Goal: Task Accomplishment & Management: Manage account settings

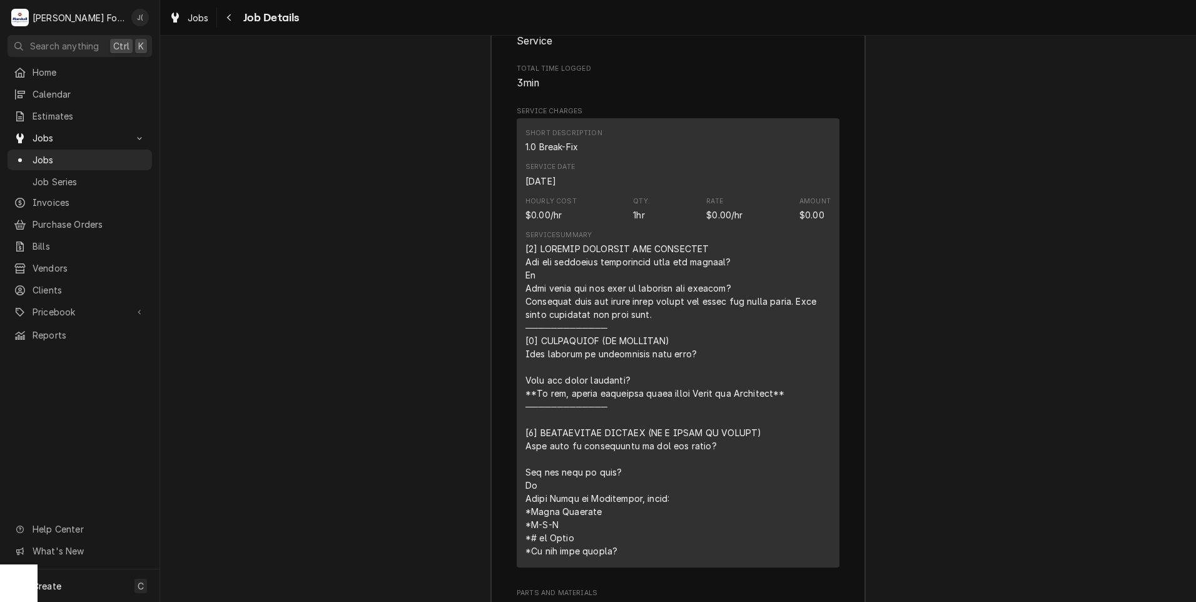
scroll to position [1744, 0]
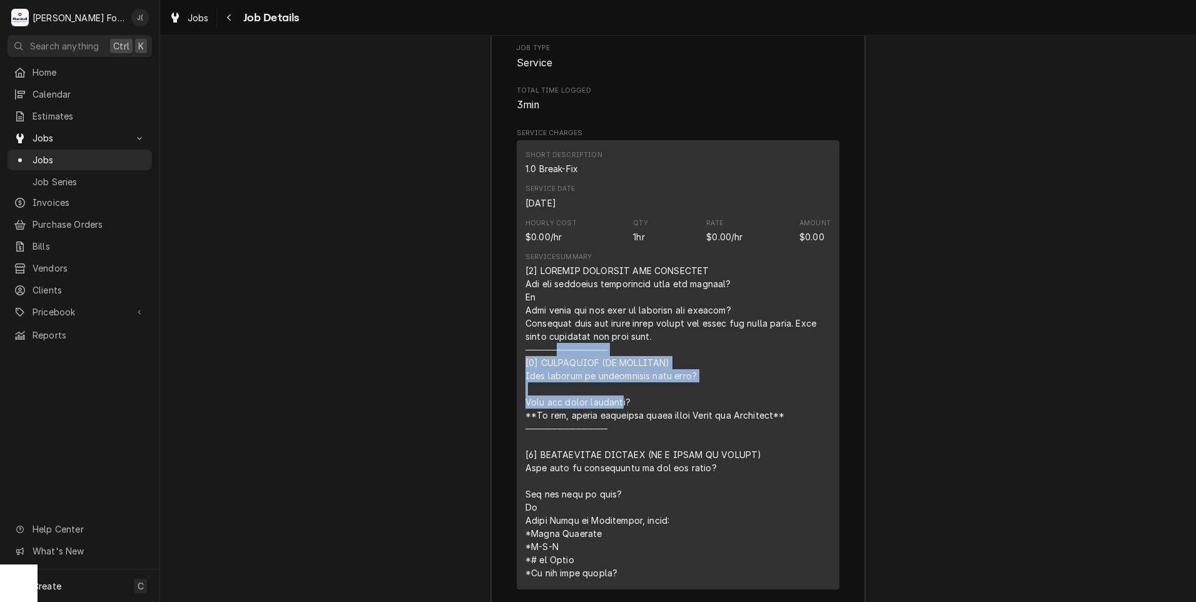
drag, startPoint x: 636, startPoint y: 354, endPoint x: 516, endPoint y: 338, distance: 120.5
click at [517, 338] on div "Short Description 1.0 Break-Fix Service Date [DATE] Hourly Cost $0.00/hr Qty. 1…" at bounding box center [678, 364] width 323 height 449
drag, startPoint x: 516, startPoint y: 338, endPoint x: 561, endPoint y: 344, distance: 45.5
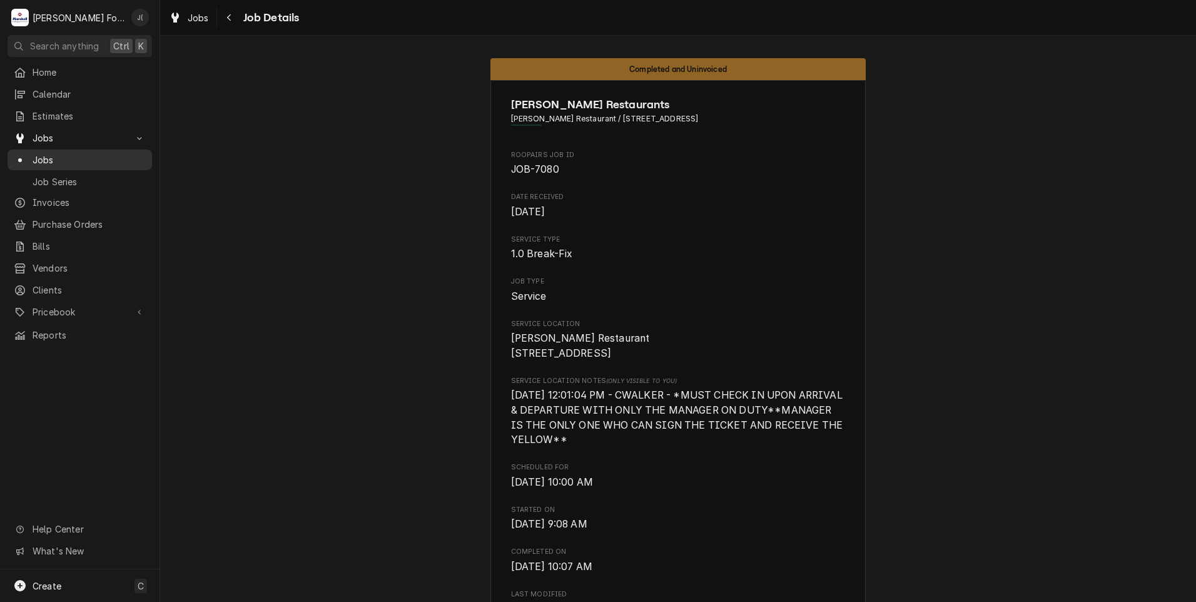
click at [61, 160] on span "Jobs" at bounding box center [89, 159] width 113 height 13
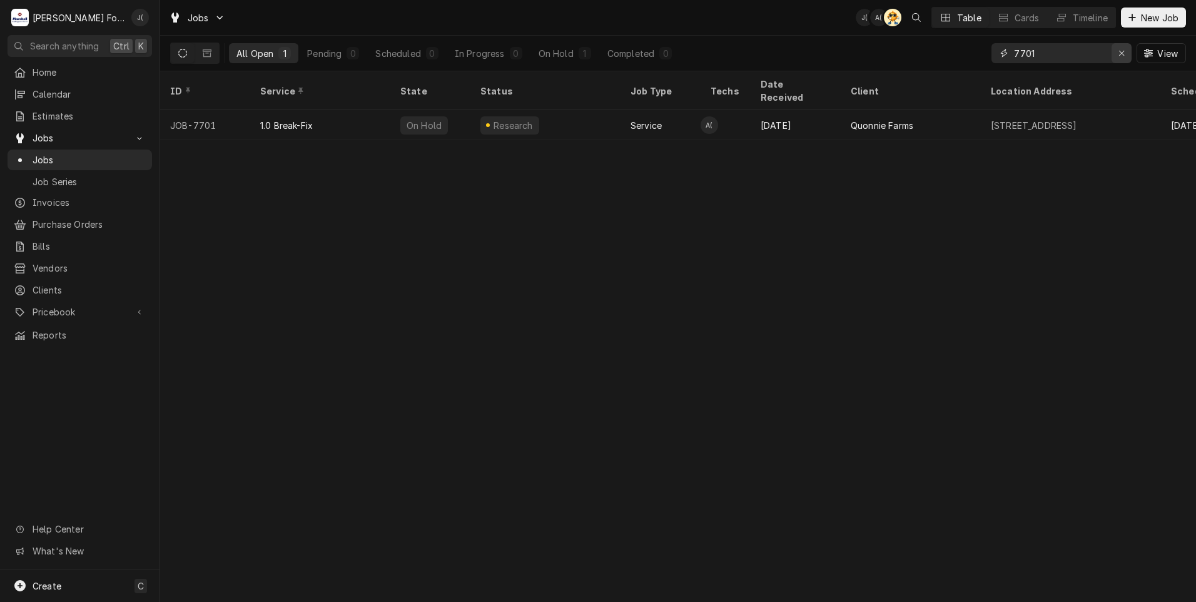
click at [1123, 51] on icon "Erase input" at bounding box center [1122, 53] width 7 height 9
click at [1072, 51] on input "Dynamic Content Wrapper" at bounding box center [1073, 53] width 118 height 20
type input "7370"
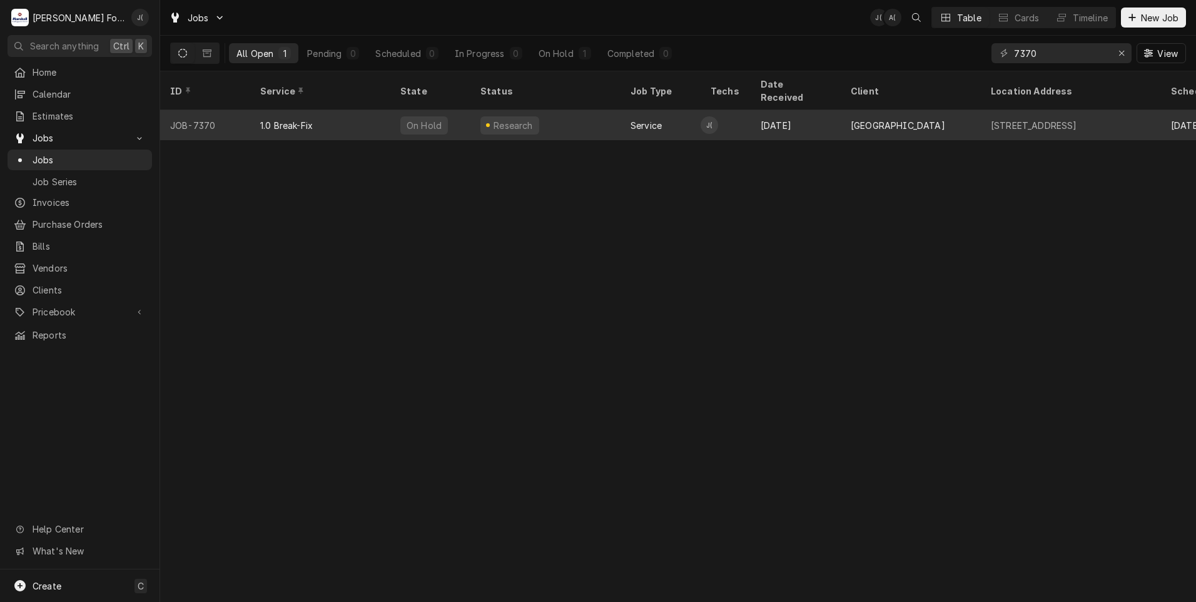
click at [603, 120] on div "Research" at bounding box center [546, 125] width 150 height 30
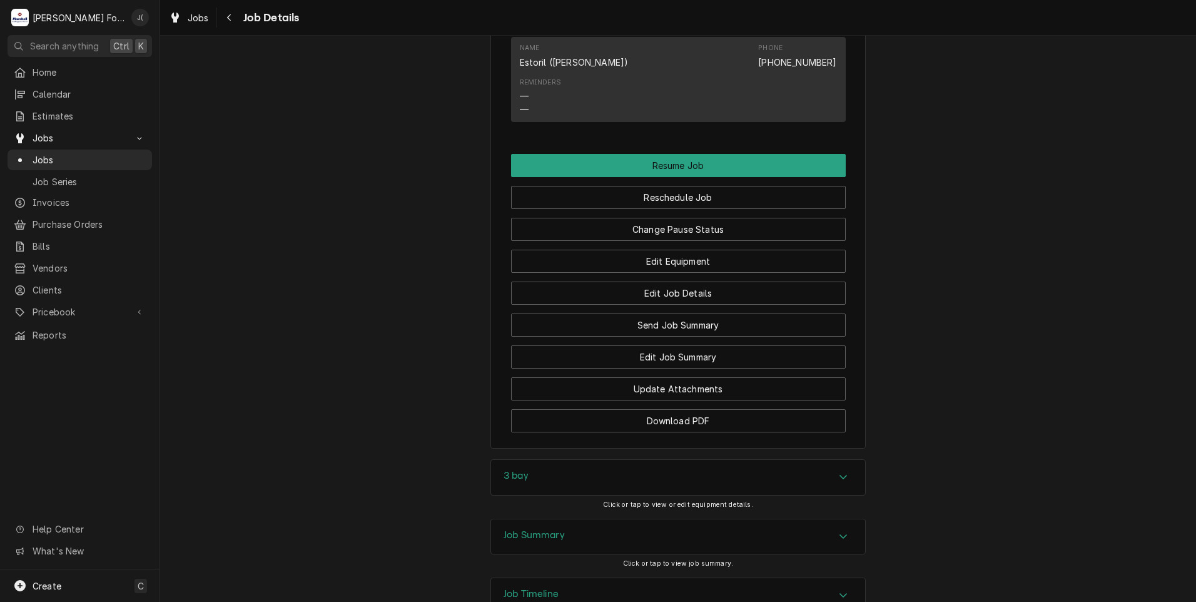
scroll to position [1485, 0]
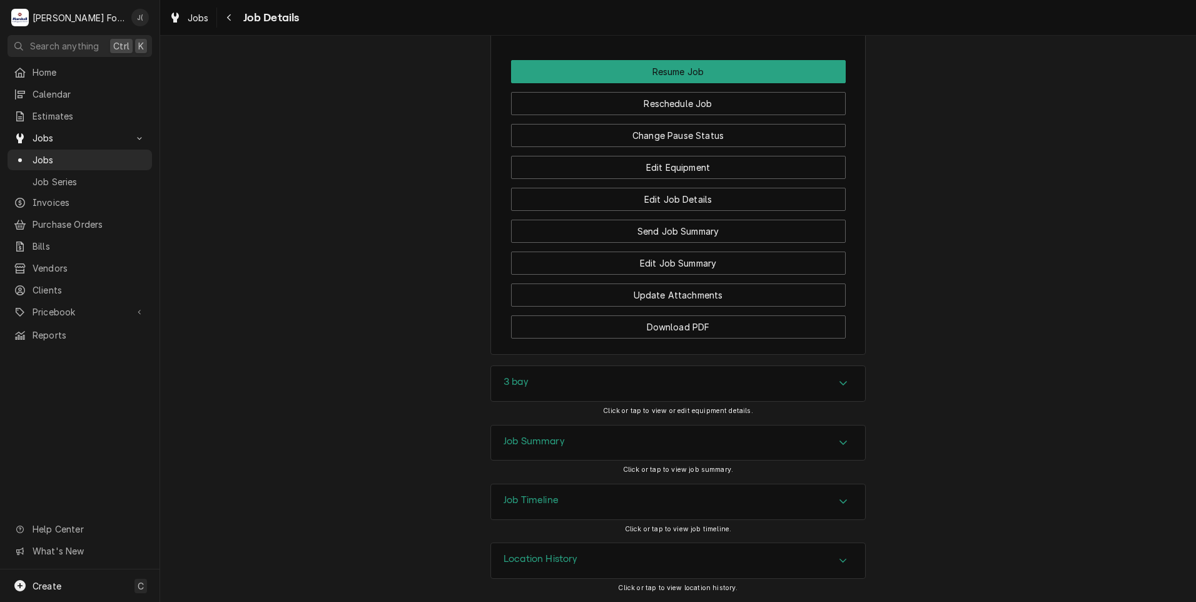
click at [509, 385] on h3 "3 bay" at bounding box center [516, 382] width 25 height 12
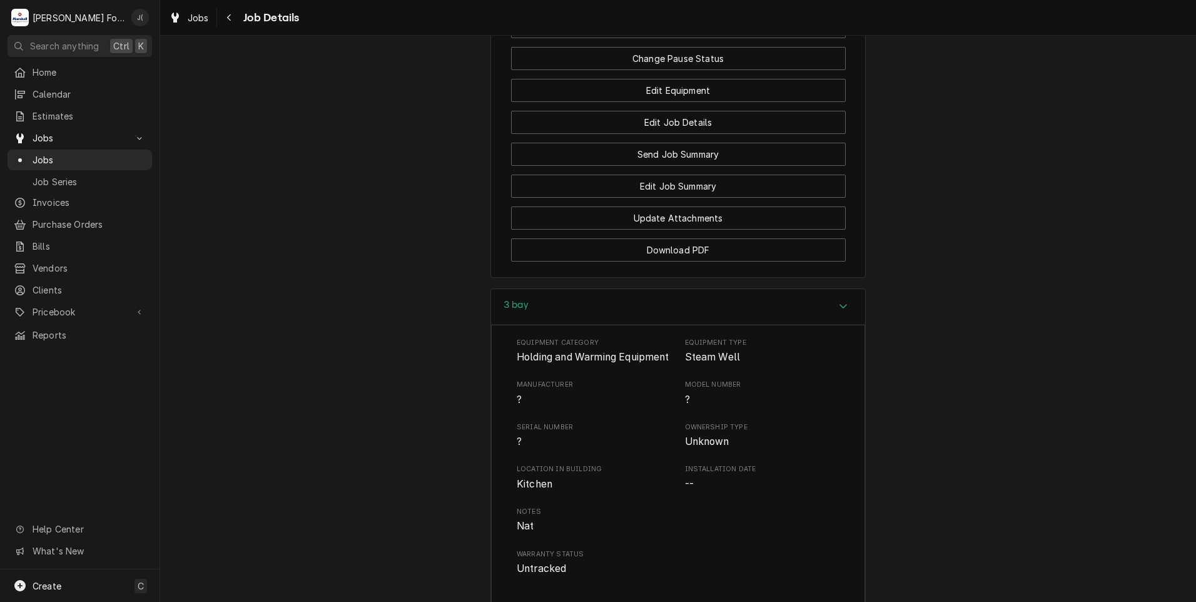
scroll to position [1798, 0]
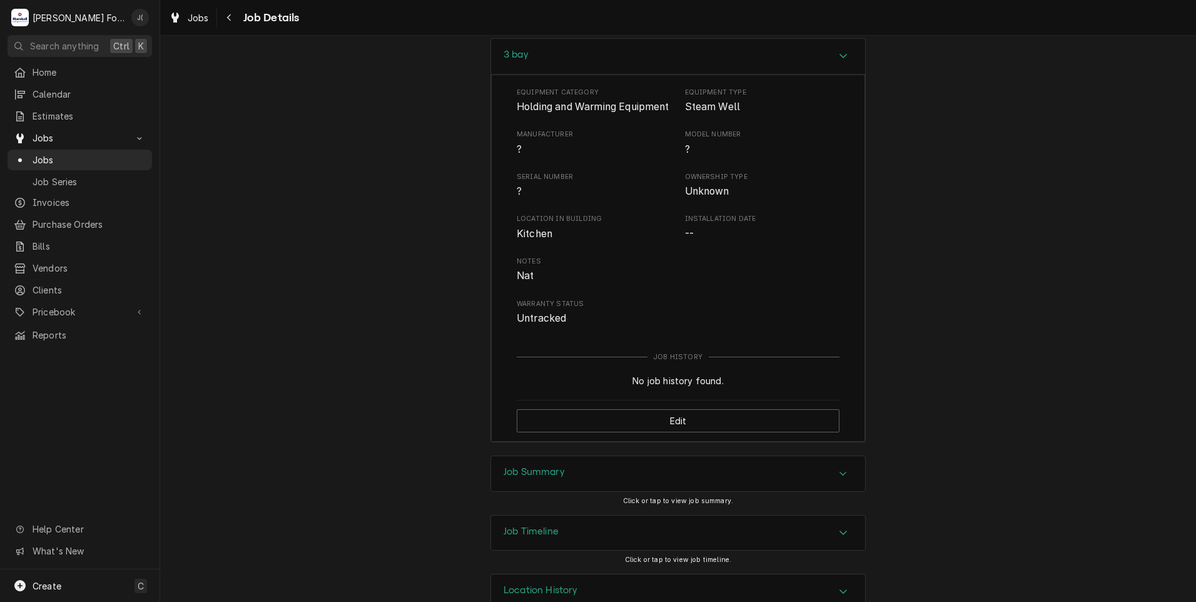
drag, startPoint x: 512, startPoint y: 477, endPoint x: 475, endPoint y: 464, distance: 39.8
click at [512, 477] on div "Job Summary" at bounding box center [678, 473] width 374 height 35
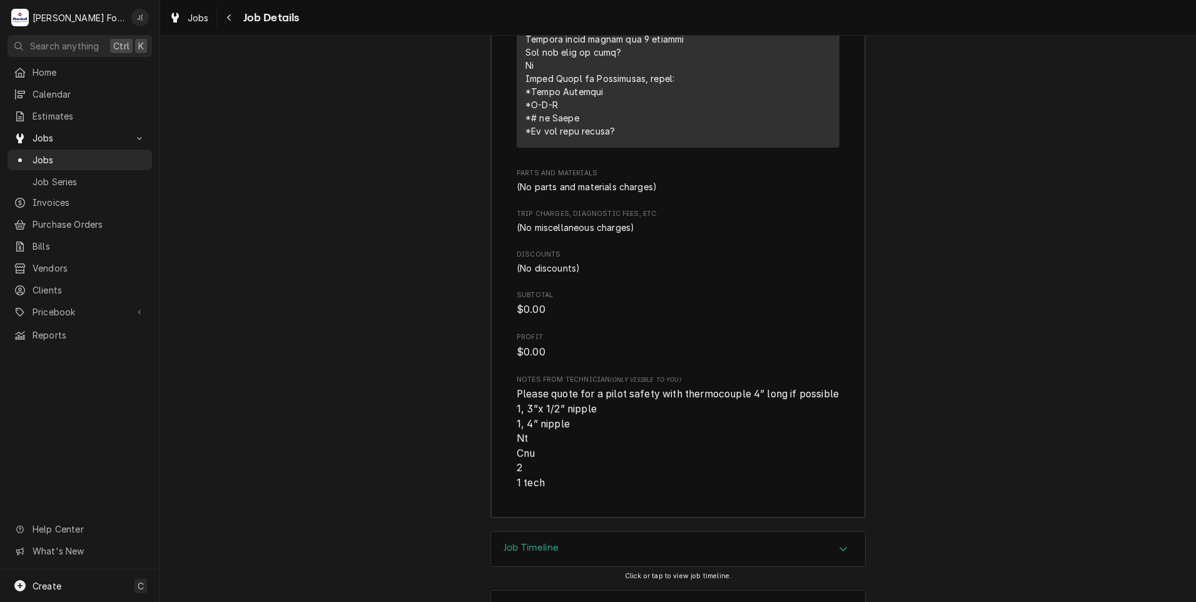
scroll to position [2847, 0]
